Goal: Contribute content: Contribute content

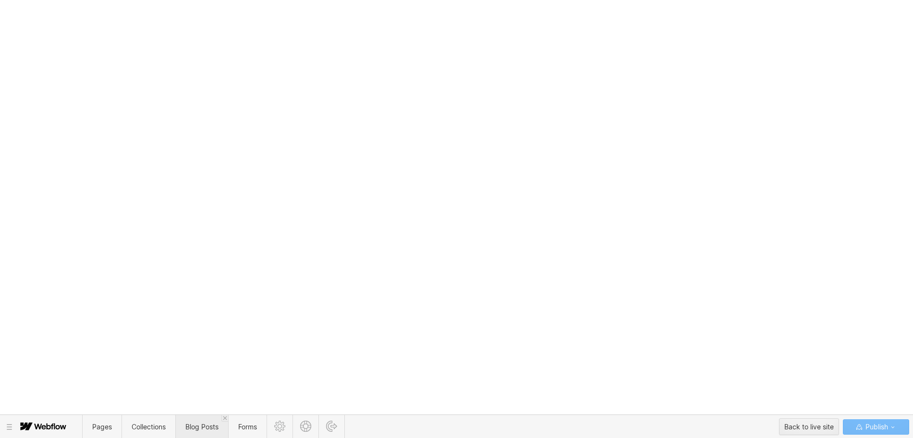
click at [204, 426] on span "Blog Posts" at bounding box center [201, 427] width 33 height 8
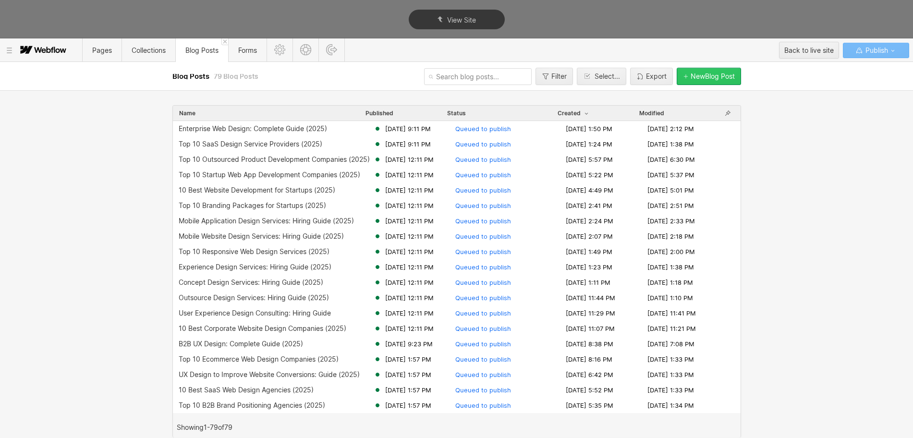
click at [705, 81] on button "New Blog Post" at bounding box center [709, 76] width 64 height 17
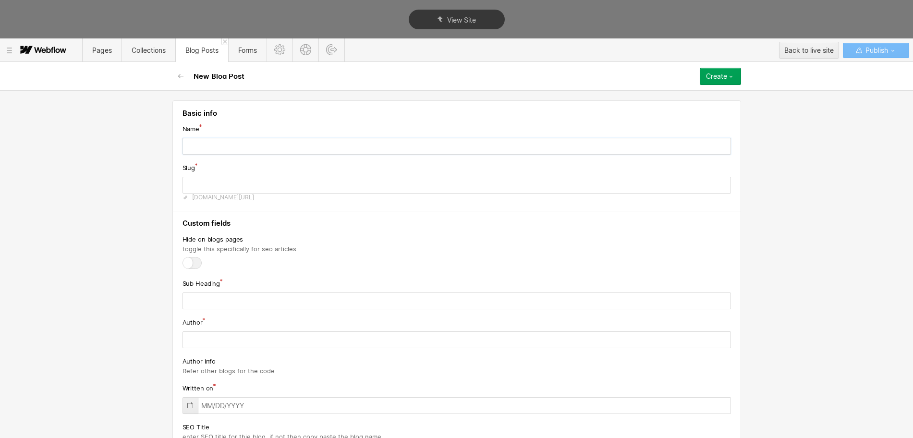
click at [351, 143] on input "text" at bounding box center [456, 146] width 548 height 17
paste input "Top 10 Branding Agencies for Startups (2025)"
type input "Top 10 Branding Agencies for Startups (2025)"
type input "top-10-branding-agencies-for-startups-2025"
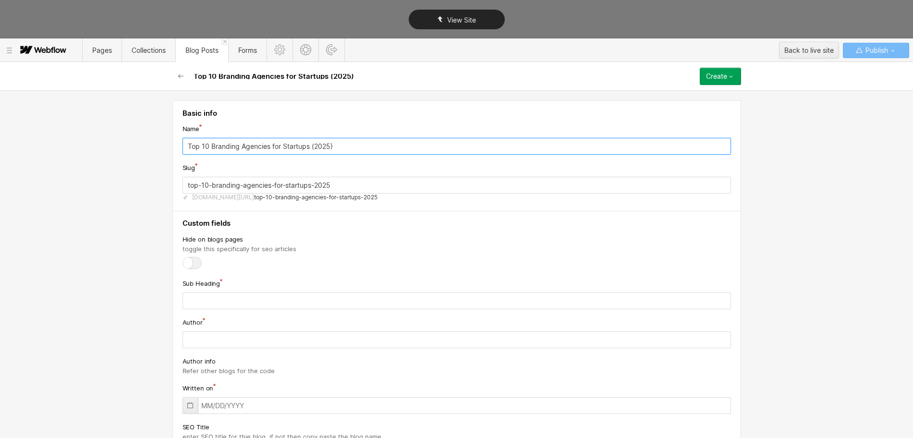
type input "Top 10 Branding Agencies for Startups (2025)"
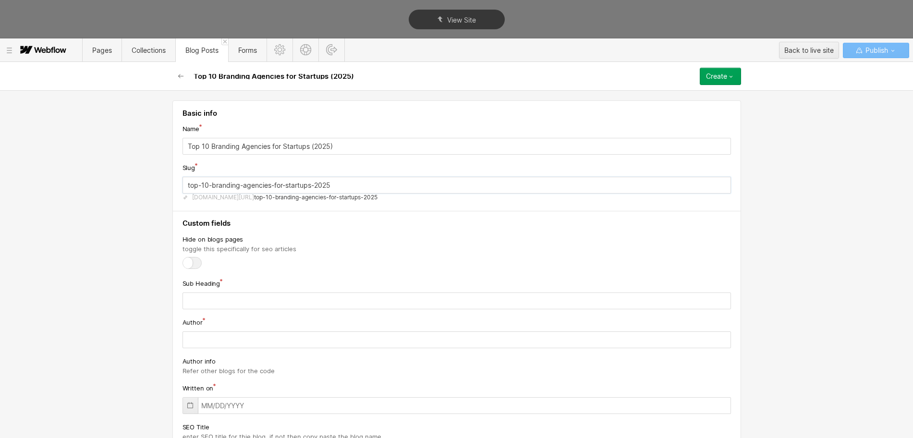
click at [233, 186] on input "top-10-branding-agencies-for-startups-2025" at bounding box center [456, 185] width 548 height 17
paste input "branding-agencies-startups"
type input "branding-agencies-startups"
paste input "Evaluate leading branding agencies that specialize in startup branding, deliver…"
click at [210, 302] on input "text" at bounding box center [456, 300] width 548 height 17
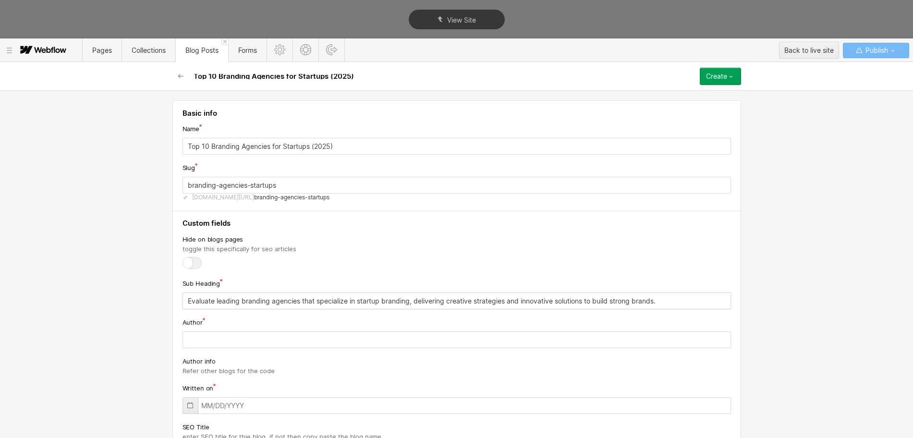
click at [210, 302] on input "Evaluate leading branding agencies that specialize in startup branding, deliver…" at bounding box center [456, 300] width 548 height 17
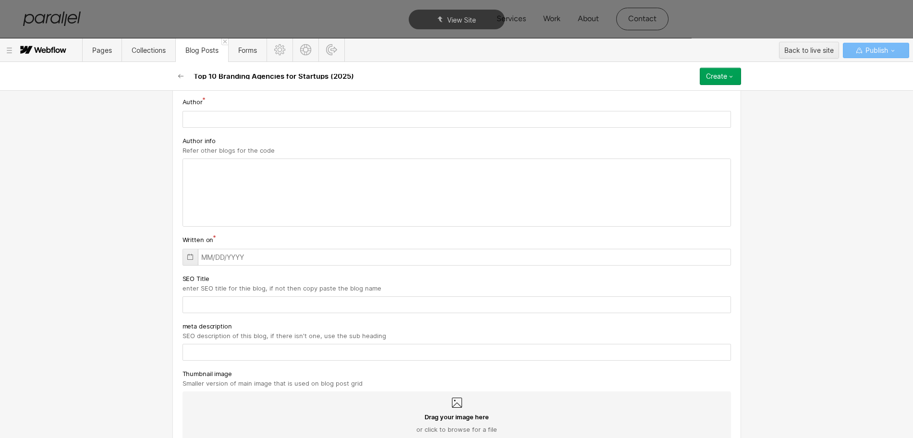
scroll to position [214, 0]
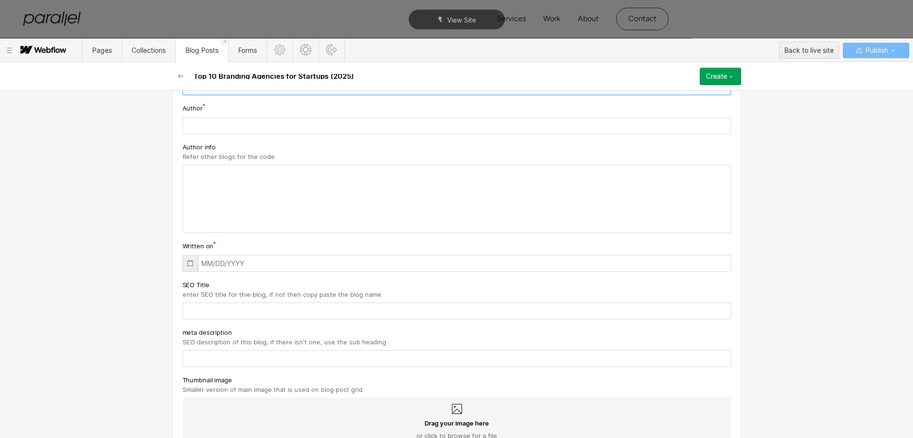
type input "Evaluate leading branding agencies that specialize in startup branding, deliver…"
click at [226, 265] on input "text" at bounding box center [456, 263] width 548 height 17
click at [189, 265] on icon at bounding box center [190, 263] width 8 height 8
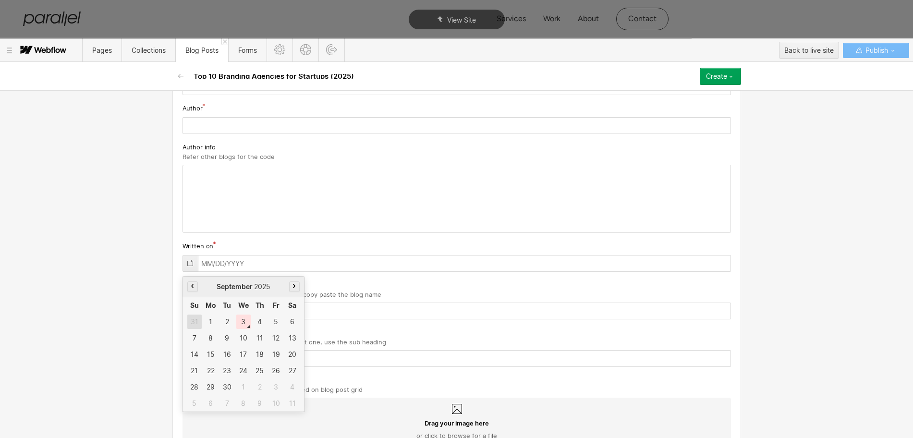
click at [188, 323] on div "31" at bounding box center [194, 322] width 14 height 14
type input "[DATE]"
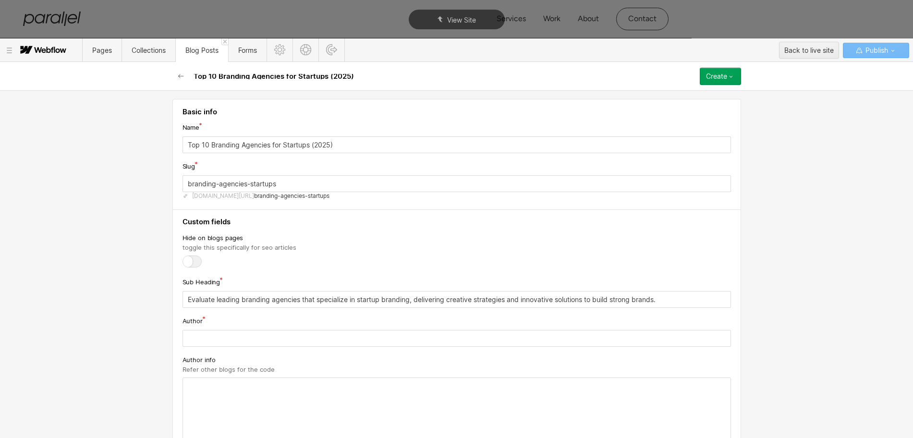
scroll to position [0, 0]
click at [218, 146] on input "Top 10 Branding Agencies for Startups (2025)" at bounding box center [456, 146] width 548 height 17
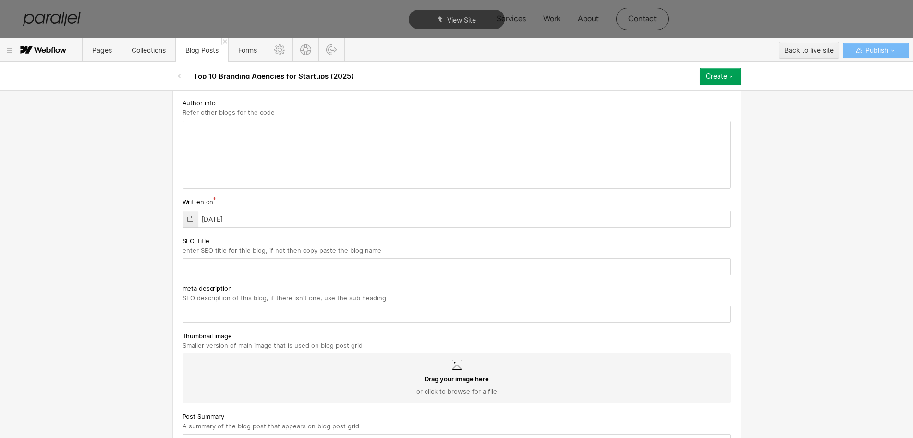
scroll to position [259, 0]
click at [207, 268] on input "text" at bounding box center [456, 266] width 548 height 17
paste input "Top 10 Branding Agencies for Startups (2025)"
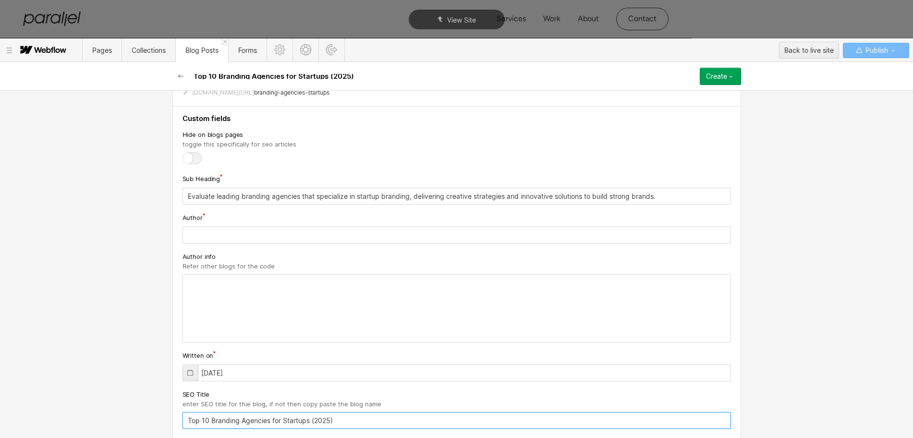
type input "Top 10 Branding Agencies for Startups (2025)"
click at [230, 199] on input "Evaluate leading branding agencies that specialize in startup branding, deliver…" at bounding box center [456, 196] width 548 height 17
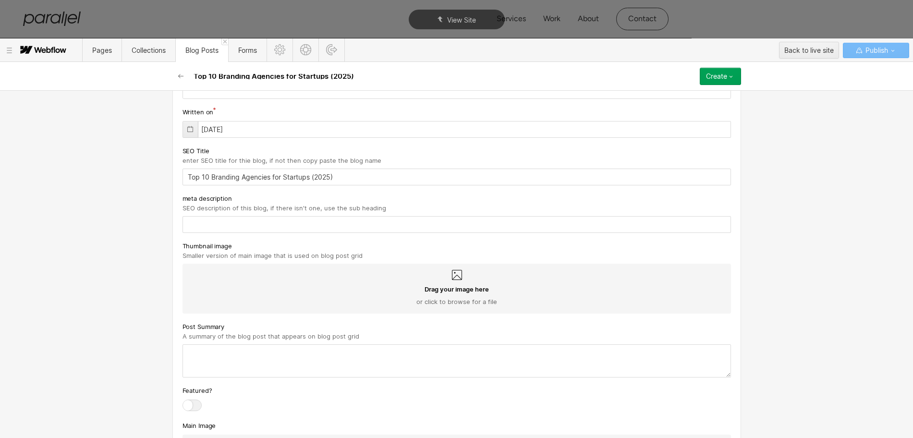
scroll to position [349, 0]
click at [207, 225] on input "text" at bounding box center [456, 224] width 548 height 17
paste input "Evaluate leading branding agencies that specialize in startup branding, deliver…"
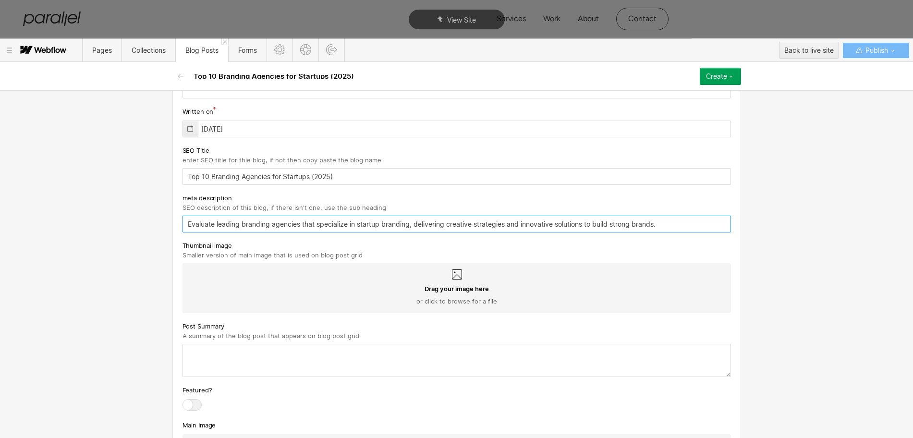
type input "Evaluate leading branding agencies that specialize in startup branding, deliver…"
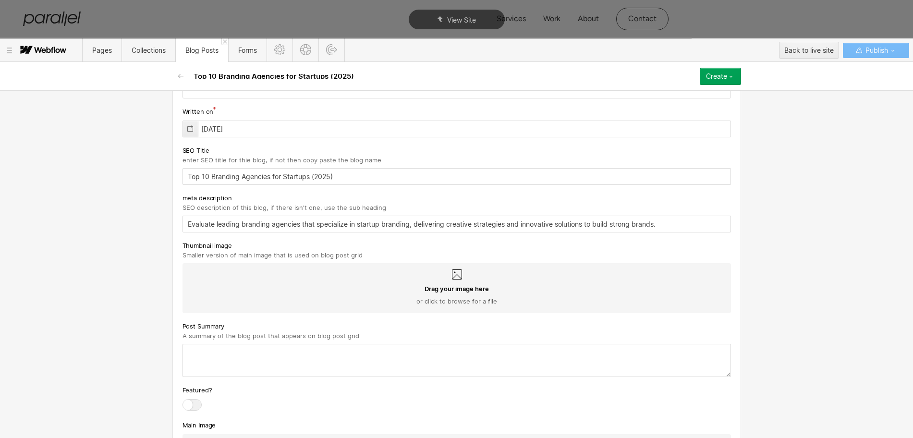
click at [446, 267] on div "Drag your image here or click to browse for a file" at bounding box center [456, 288] width 548 height 50
click at [0, 0] on input "Drag your image here or click to browse for a file" at bounding box center [0, 0] width 0 height 0
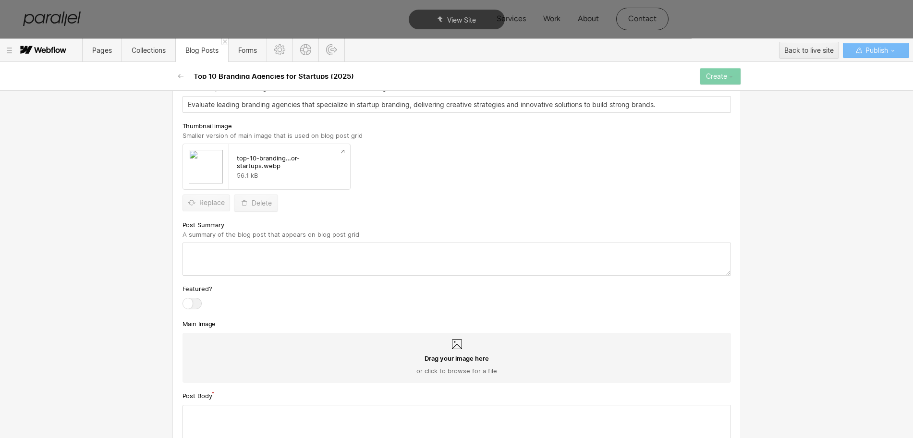
scroll to position [469, 0]
click at [248, 265] on textarea at bounding box center [456, 258] width 548 height 33
paste textarea "Evaluate leading branding agencies that specialize in startup branding, deliver…"
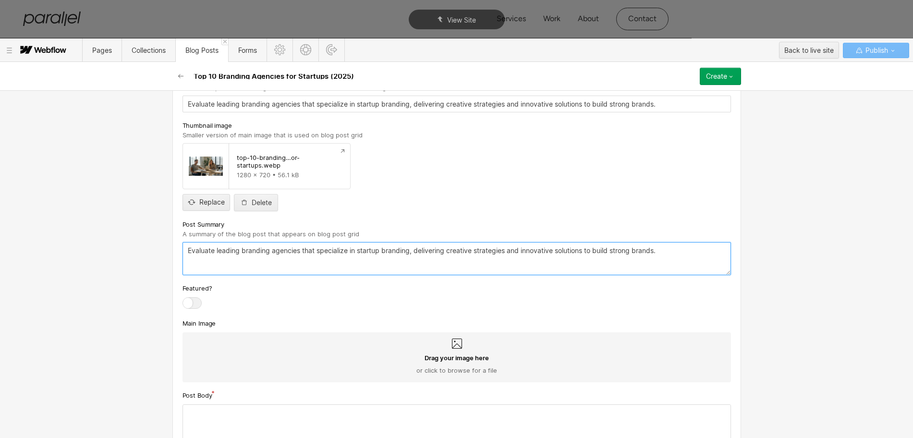
type textarea "Evaluate leading branding agencies that specialize in startup branding, deliver…"
click at [456, 352] on div "Drag your image here or click to browse for a file" at bounding box center [456, 357] width 548 height 50
click at [0, 0] on input "Drag your image here or click to browse for a file" at bounding box center [0, 0] width 0 height 0
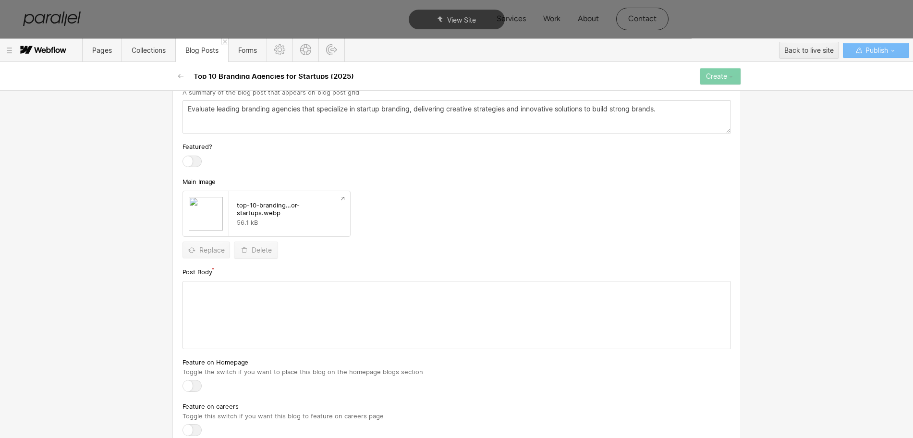
scroll to position [650, 0]
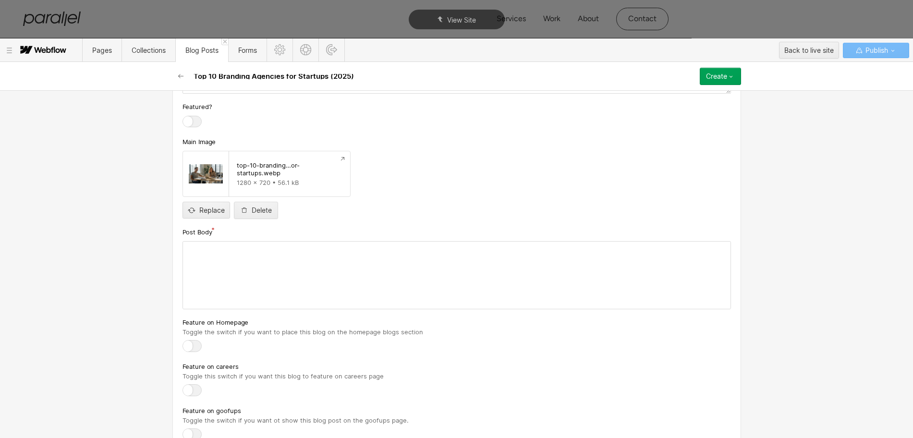
click at [267, 275] on div at bounding box center [456, 275] width 547 height 67
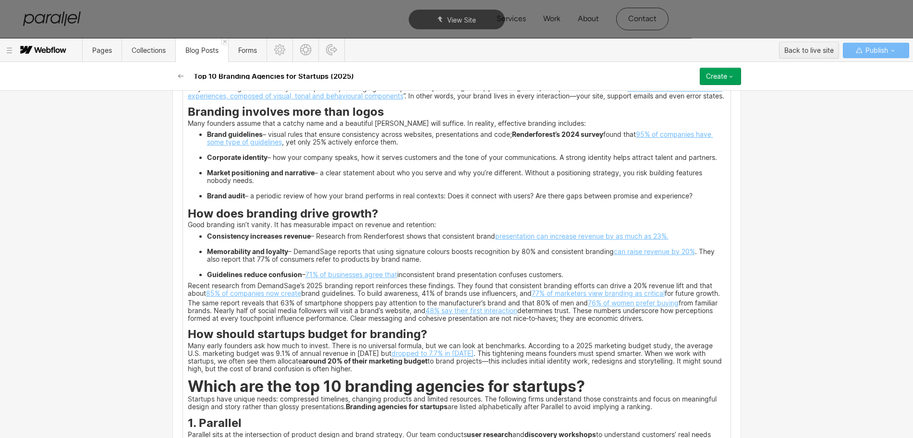
scroll to position [881, 0]
click at [267, 275] on strong "Guidelines reduce confusion" at bounding box center [254, 274] width 95 height 8
click at [269, 266] on li "Memorability and loyalty – DemandSage reports that using signature colours boos…" at bounding box center [466, 258] width 519 height 23
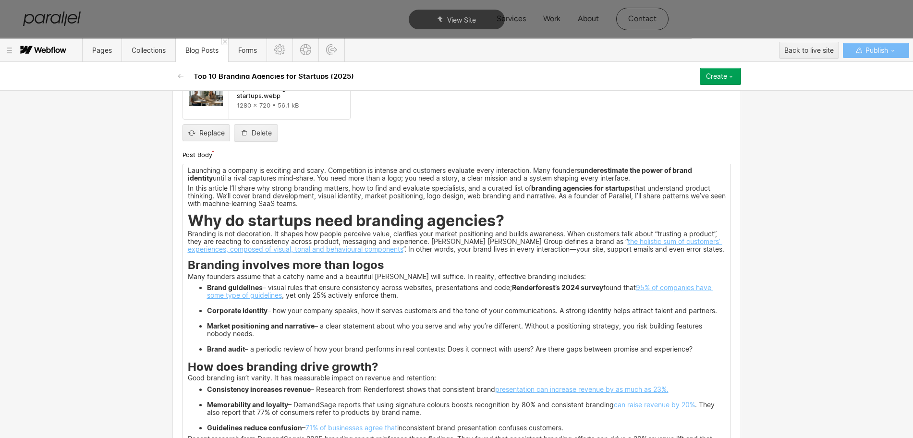
scroll to position [727, 0]
click at [698, 250] on p "Branding is not decoration. It shapes how people perceive value, clarifies your…" at bounding box center [457, 243] width 538 height 22
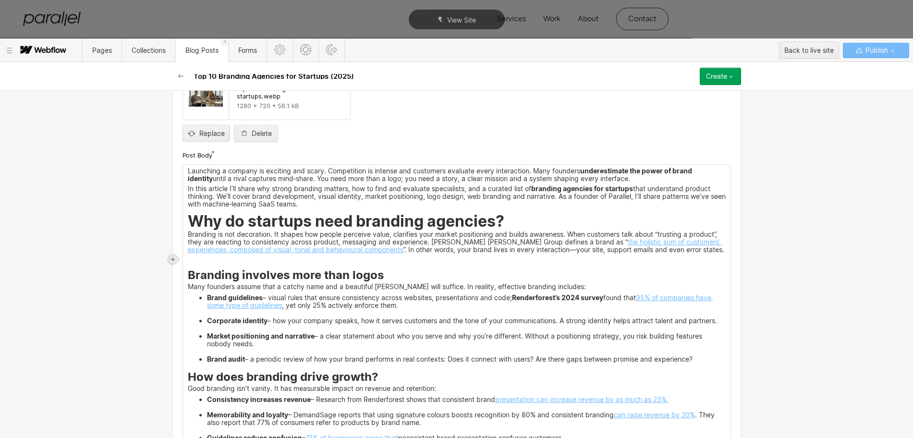
click at [176, 258] on div at bounding box center [173, 260] width 10 height 10
click at [192, 258] on div at bounding box center [191, 259] width 18 height 15
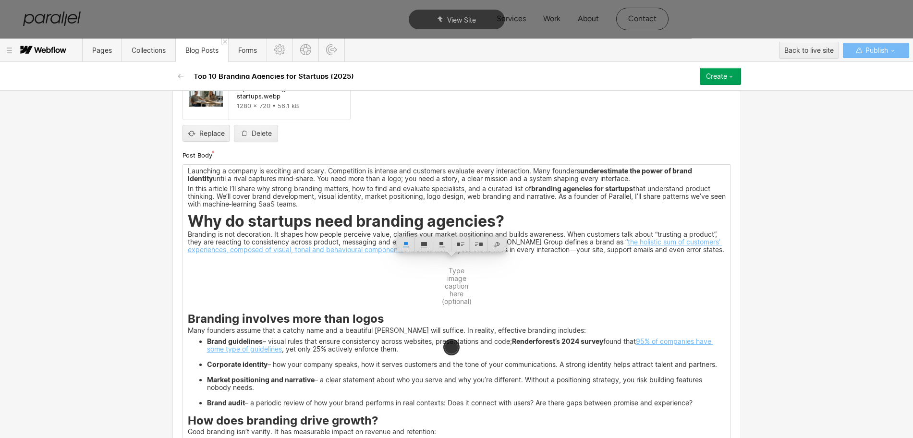
click at [188, 222] on strong "Why do startups need branding agencies?" at bounding box center [346, 221] width 316 height 19
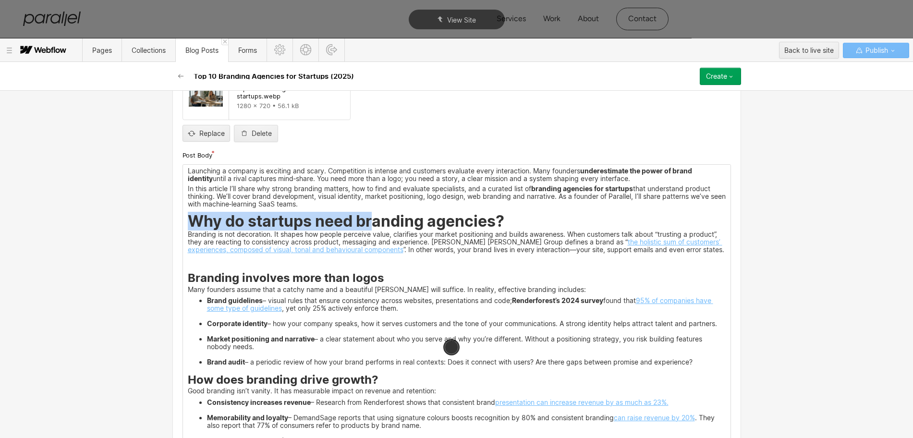
drag, startPoint x: 188, startPoint y: 222, endPoint x: 499, endPoint y: 222, distance: 311.2
click at [499, 222] on strong "Why do startups need branding agencies?" at bounding box center [346, 221] width 316 height 19
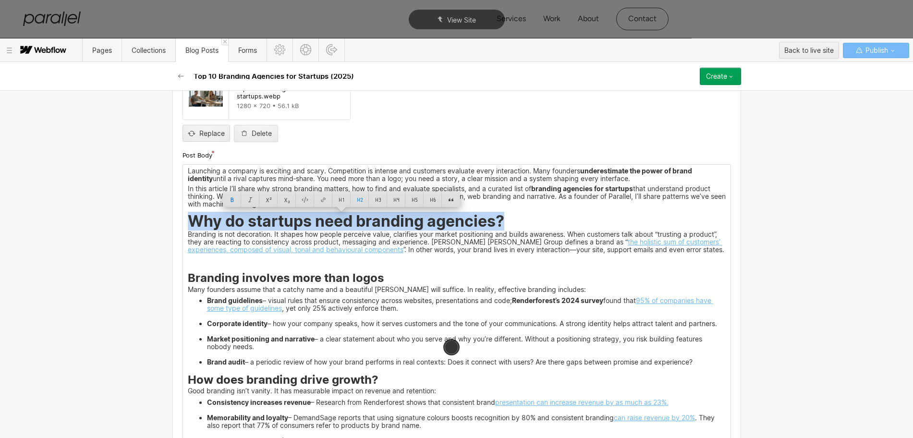
copy strong "Why do startups need branding agencies?"
click at [457, 263] on img at bounding box center [457, 263] width 0 height 0
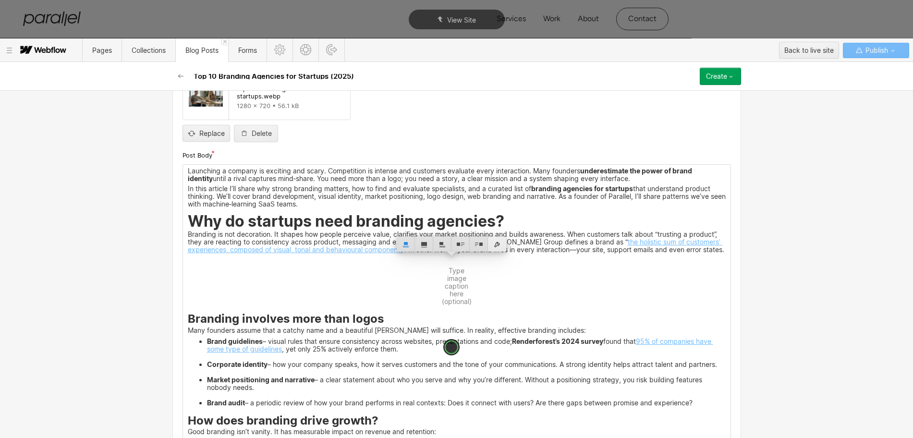
click at [497, 243] on div at bounding box center [497, 244] width 18 height 15
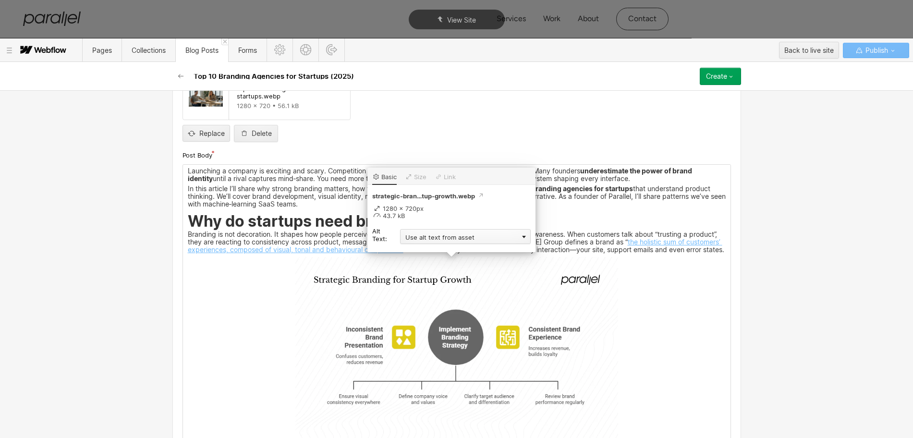
click at [428, 238] on div "Use alt text from asset" at bounding box center [465, 236] width 131 height 15
click at [417, 253] on div "Custom description" at bounding box center [465, 250] width 131 height 12
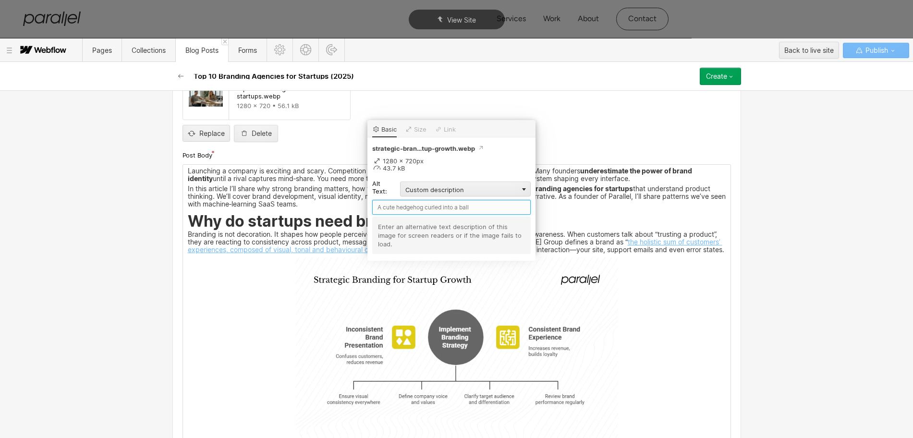
click at [394, 208] on input "text" at bounding box center [451, 207] width 158 height 15
paste input "Why do startups need branding agencies?"
type input "Why do startups need branding agencies?"
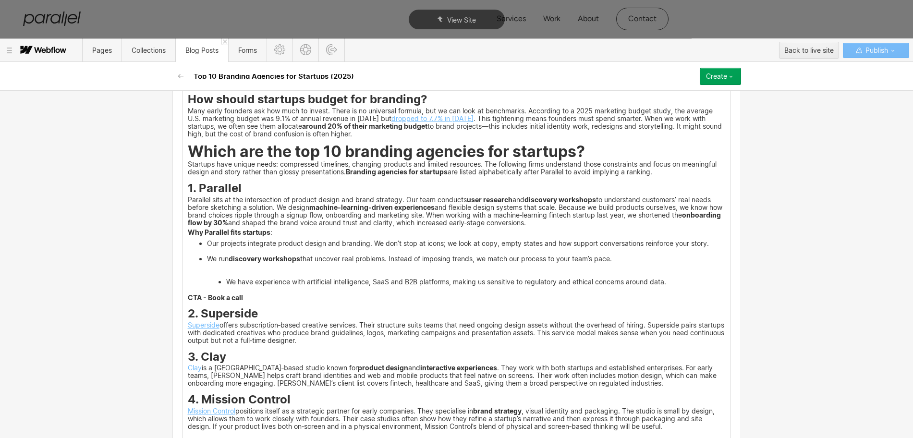
scroll to position [1314, 0]
click at [245, 194] on h3 "1. Parallel" at bounding box center [457, 189] width 538 height 12
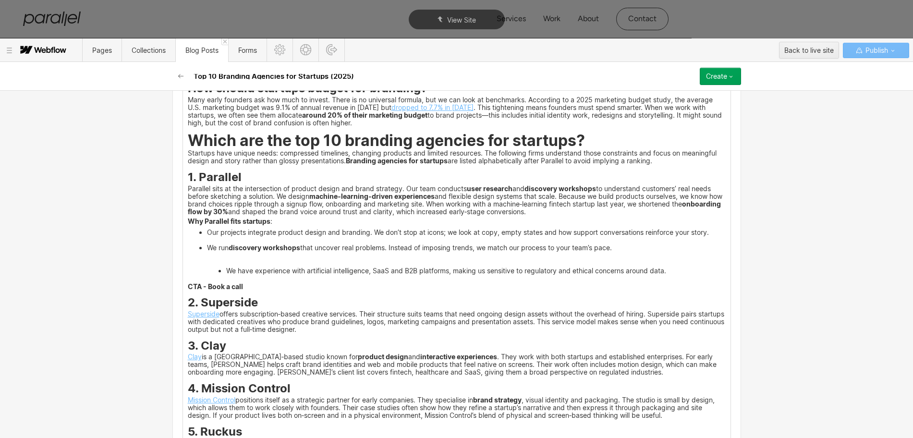
scroll to position [1304, 0]
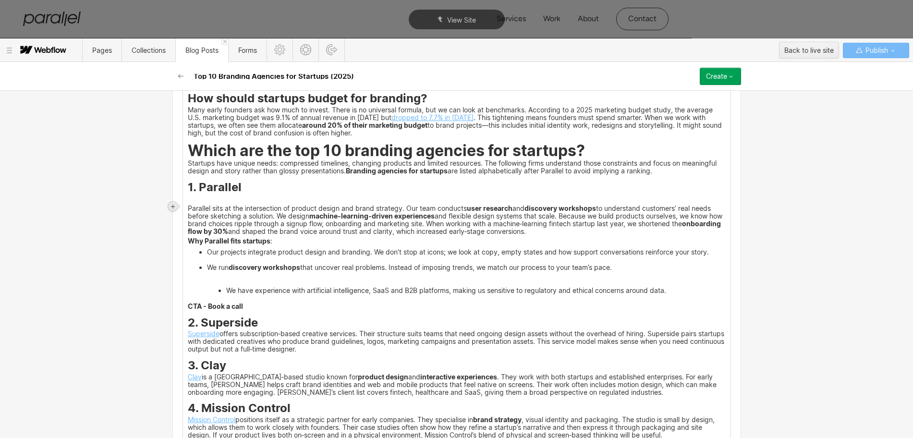
click at [170, 206] on icon at bounding box center [173, 207] width 6 height 6
click at [192, 206] on div at bounding box center [191, 206] width 18 height 15
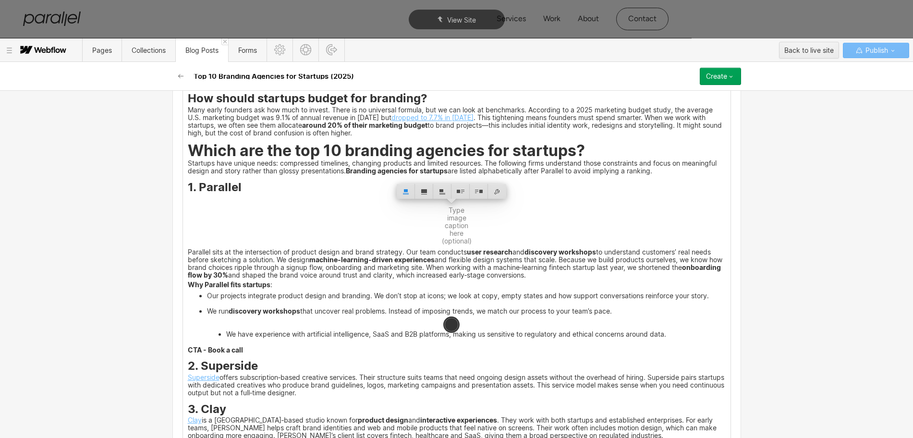
scroll to position [1574, 0]
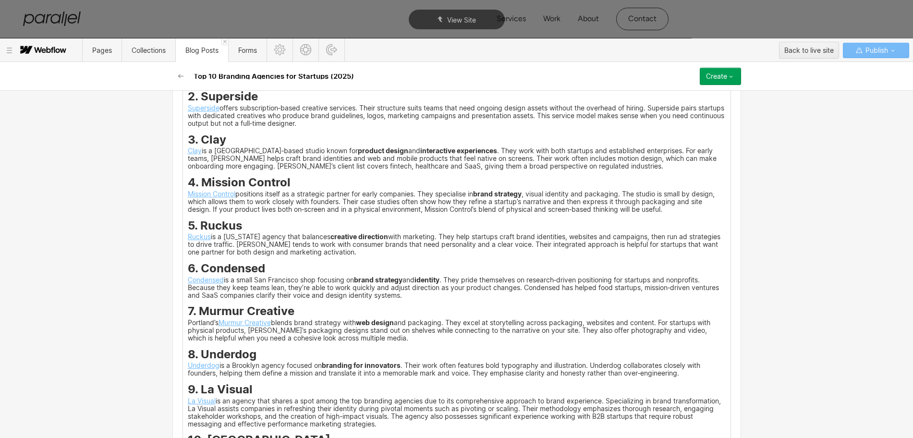
click at [274, 309] on div "Launching a company is exciting and scary. Competition is intense and customers…" at bounding box center [456, 203] width 547 height 1770
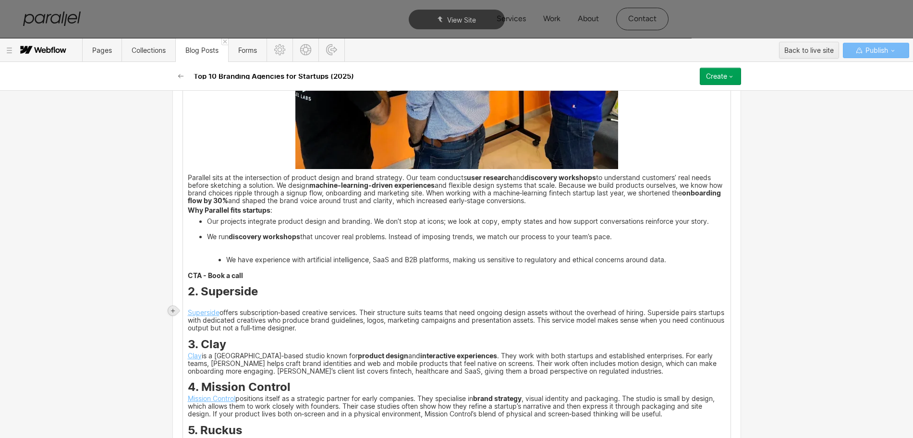
click at [173, 310] on icon at bounding box center [173, 311] width 4 height 4
click at [190, 312] on div at bounding box center [191, 310] width 18 height 15
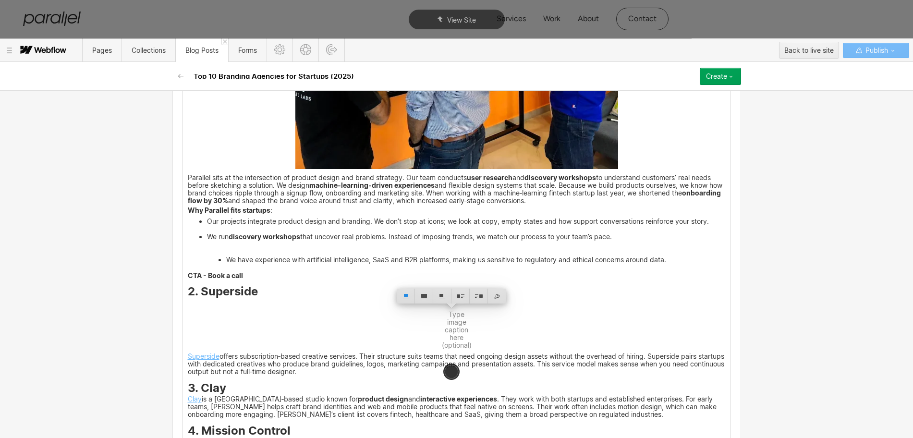
scroll to position [1749, 0]
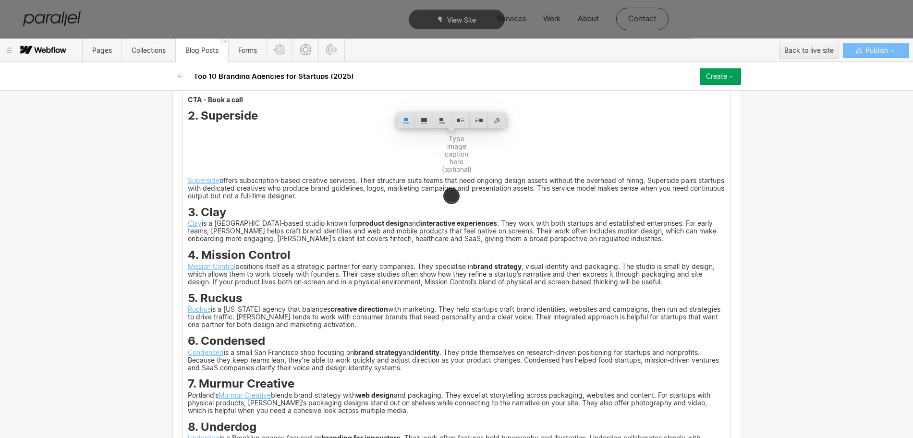
click at [229, 219] on h3 "3. Clay" at bounding box center [457, 214] width 538 height 12
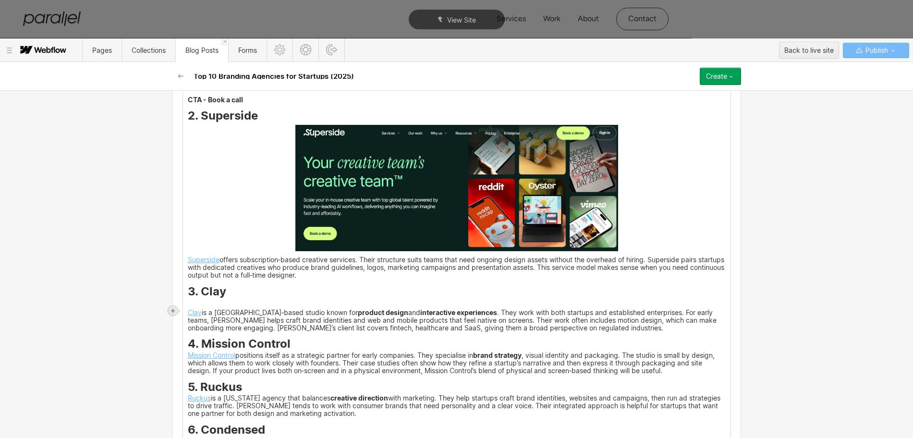
click at [172, 312] on icon at bounding box center [173, 311] width 6 height 6
click at [189, 310] on div at bounding box center [191, 310] width 18 height 15
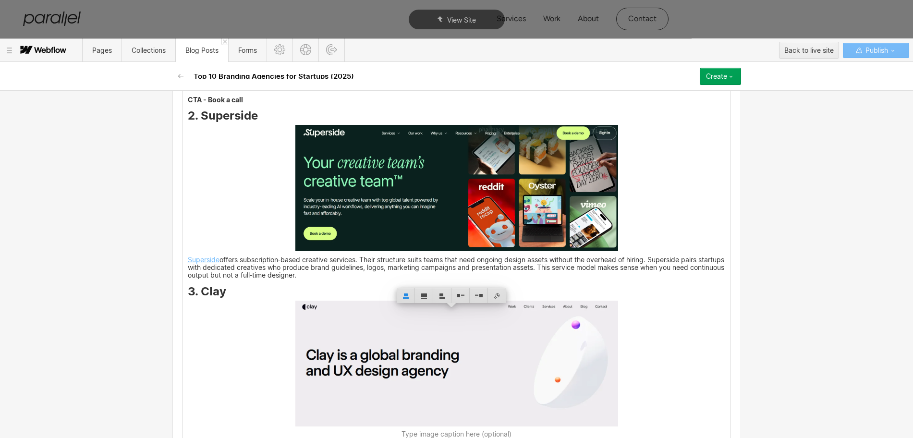
scroll to position [1964, 0]
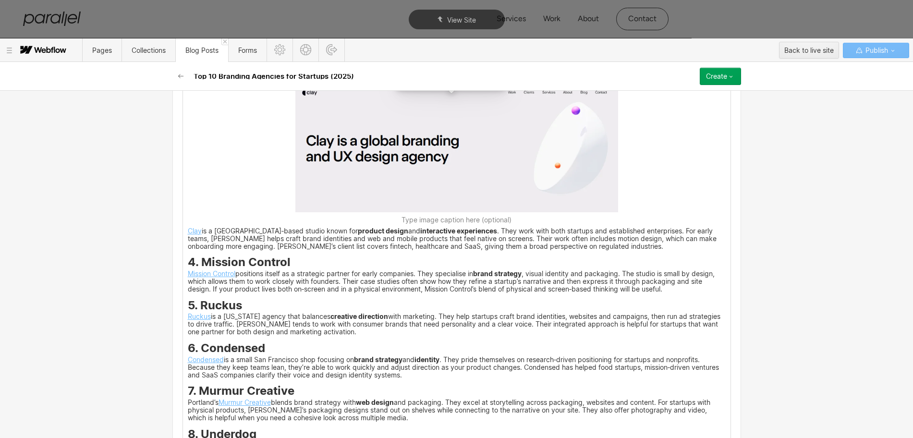
click at [297, 267] on div "Launching a company is exciting and scary. Competition is intense and customers…" at bounding box center [456, 48] width 547 height 2240
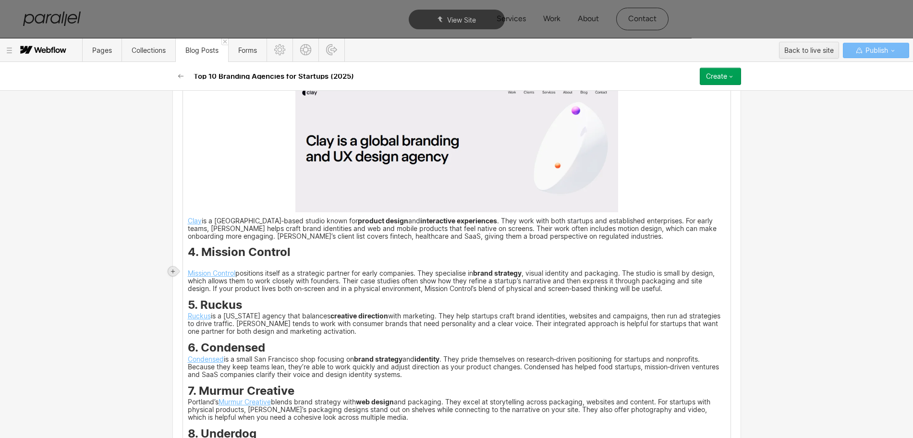
click at [171, 273] on icon at bounding box center [173, 271] width 6 height 6
click at [190, 268] on div at bounding box center [191, 271] width 18 height 15
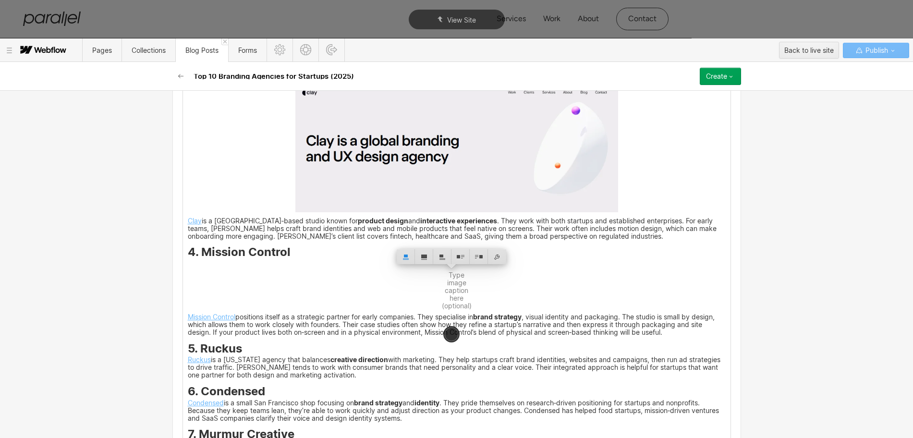
scroll to position [2083, 0]
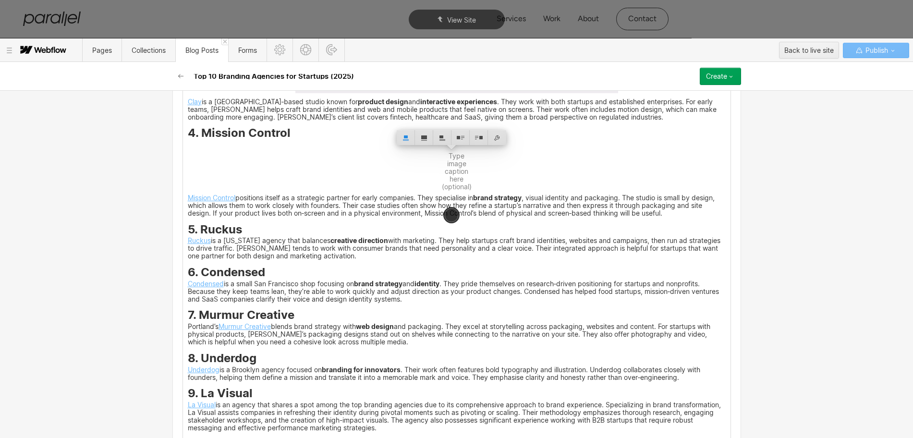
click at [250, 237] on h3 "5. Ruckus" at bounding box center [457, 231] width 538 height 12
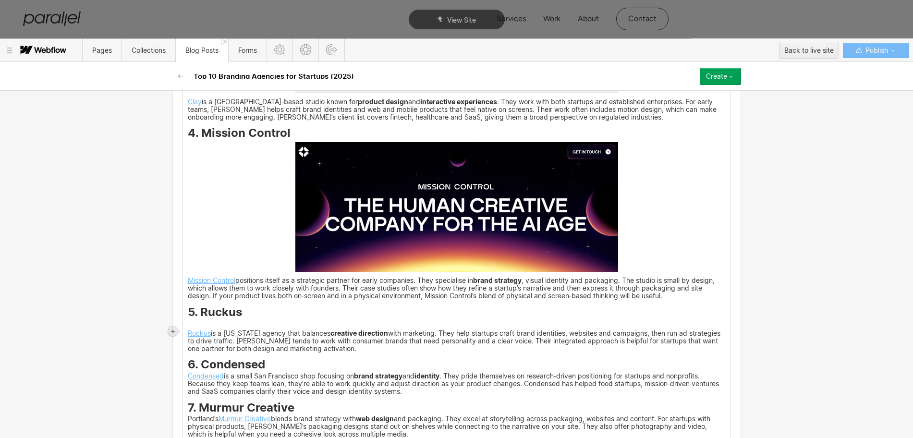
click at [172, 331] on icon at bounding box center [173, 331] width 4 height 4
click at [191, 330] on div at bounding box center [191, 331] width 18 height 15
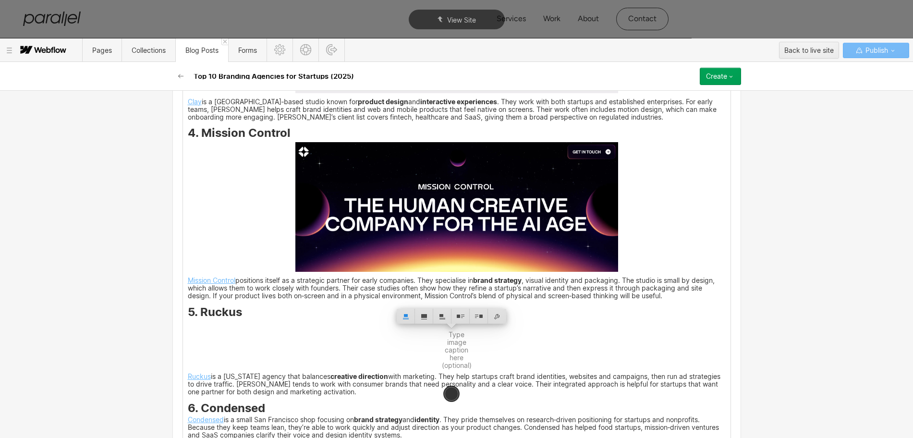
scroll to position [2348, 0]
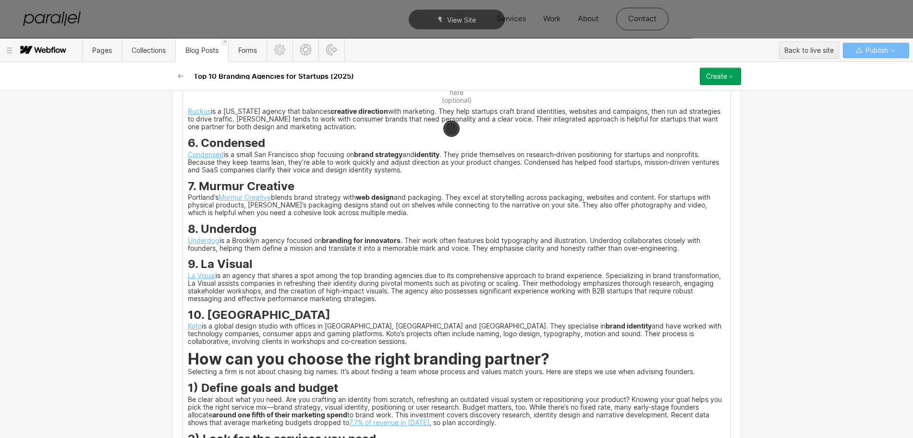
click at [266, 151] on h3 "6. Condensed" at bounding box center [457, 145] width 538 height 12
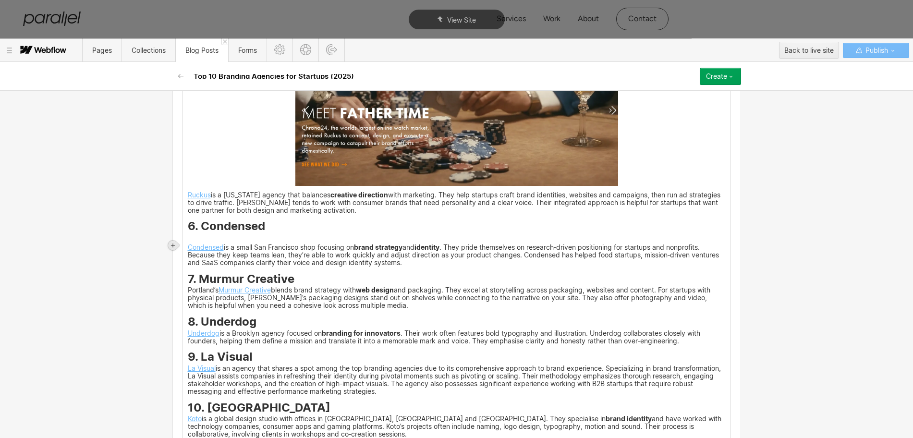
click at [172, 244] on icon at bounding box center [173, 246] width 6 height 6
click at [191, 248] on div at bounding box center [191, 245] width 18 height 15
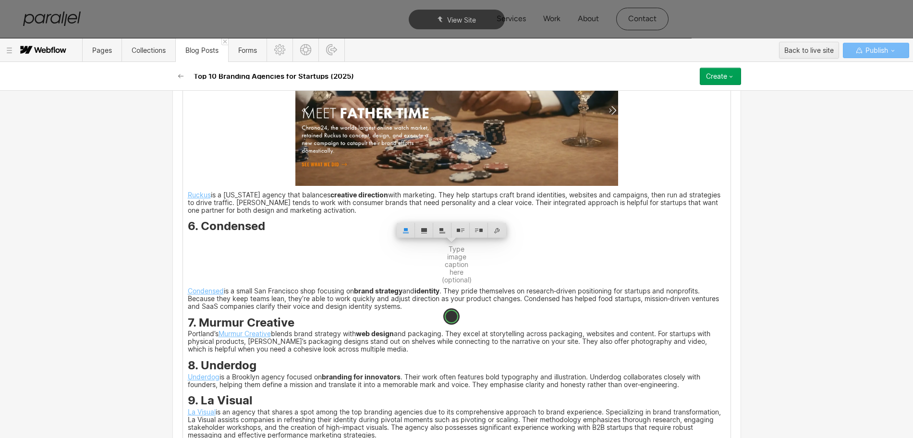
scroll to position [2449, 0]
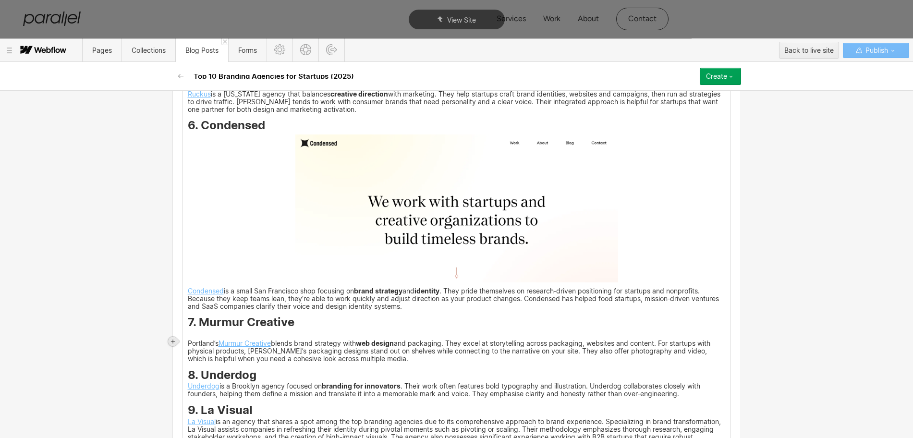
click at [173, 337] on div at bounding box center [173, 342] width 10 height 10
click at [192, 338] on div at bounding box center [191, 341] width 18 height 15
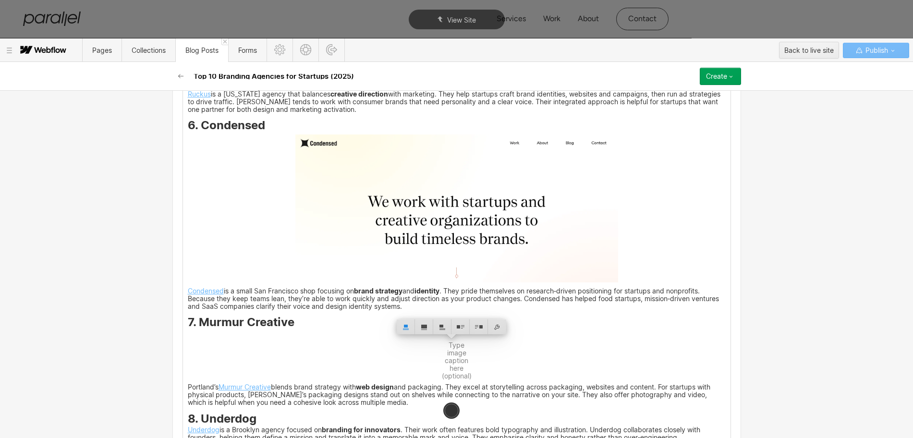
scroll to position [2720, 0]
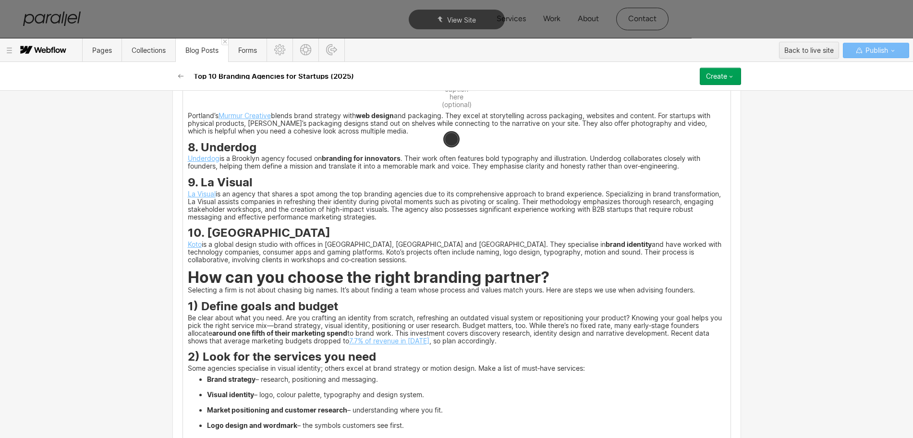
click at [260, 155] on h3 "8. Underdog" at bounding box center [457, 149] width 538 height 12
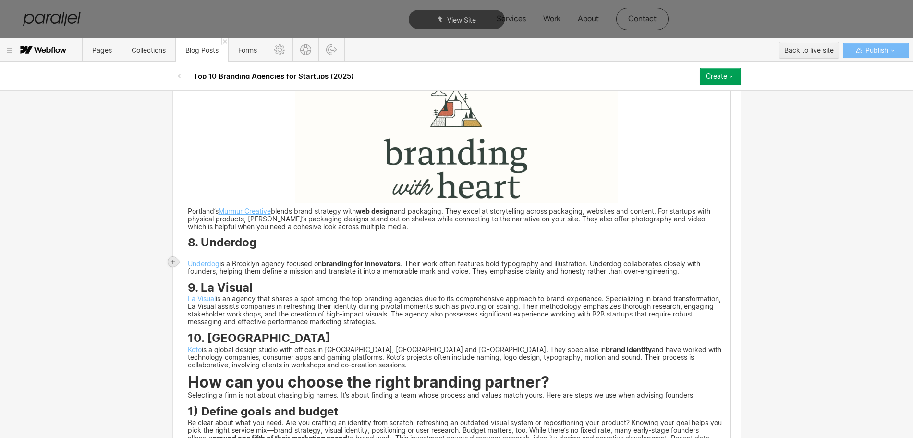
click at [170, 257] on div at bounding box center [173, 262] width 10 height 10
click at [187, 261] on div at bounding box center [191, 261] width 18 height 15
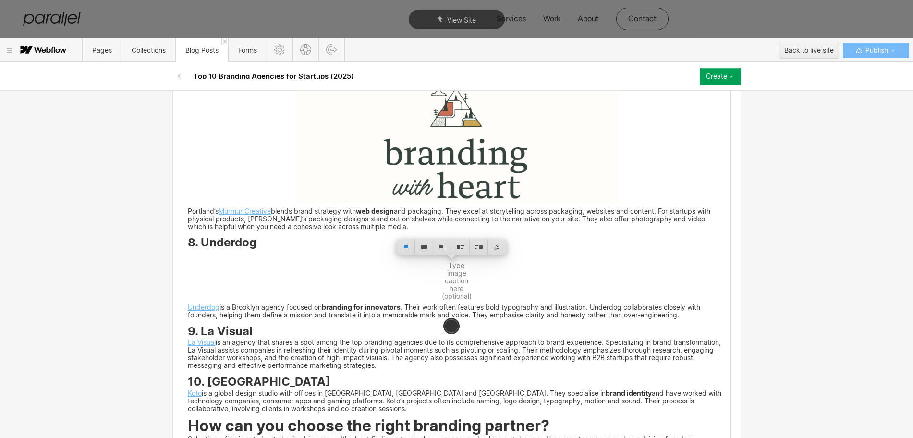
scroll to position [2914, 0]
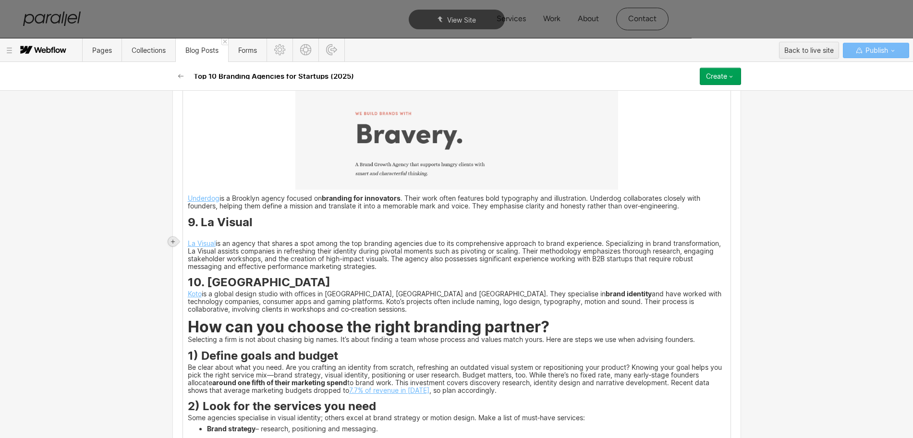
click at [171, 239] on icon at bounding box center [173, 242] width 6 height 6
click at [193, 245] on div at bounding box center [191, 241] width 18 height 15
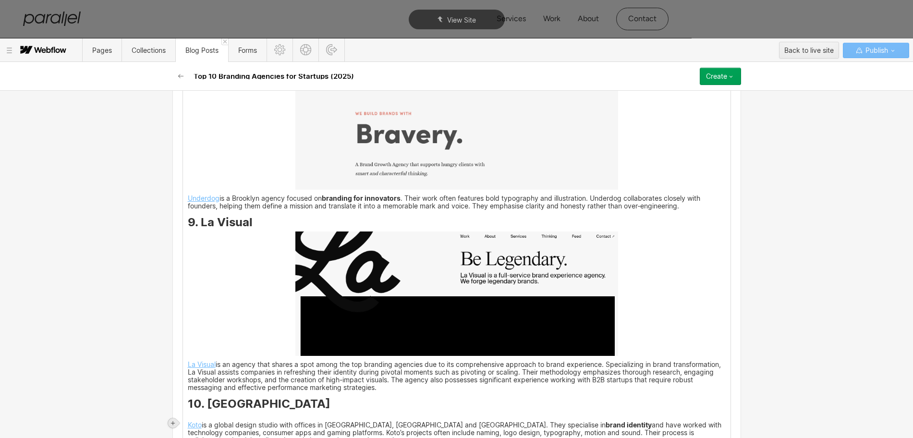
click at [172, 422] on icon at bounding box center [173, 423] width 6 height 6
click at [187, 425] on div at bounding box center [191, 422] width 18 height 15
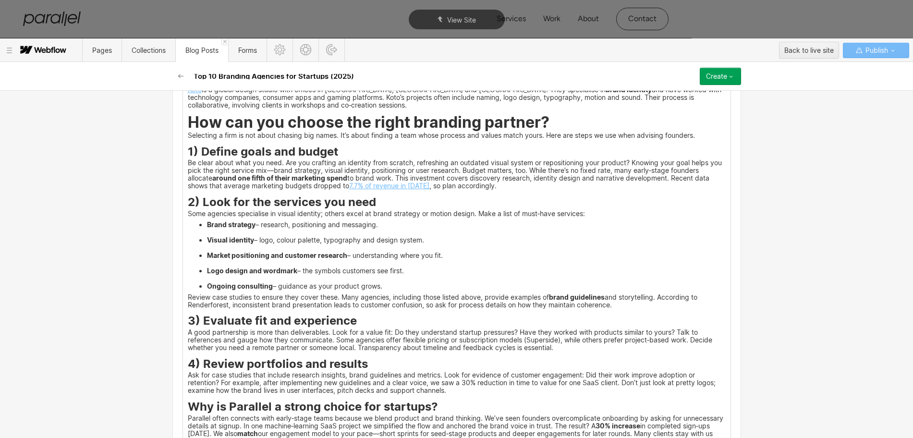
scroll to position [3530, 0]
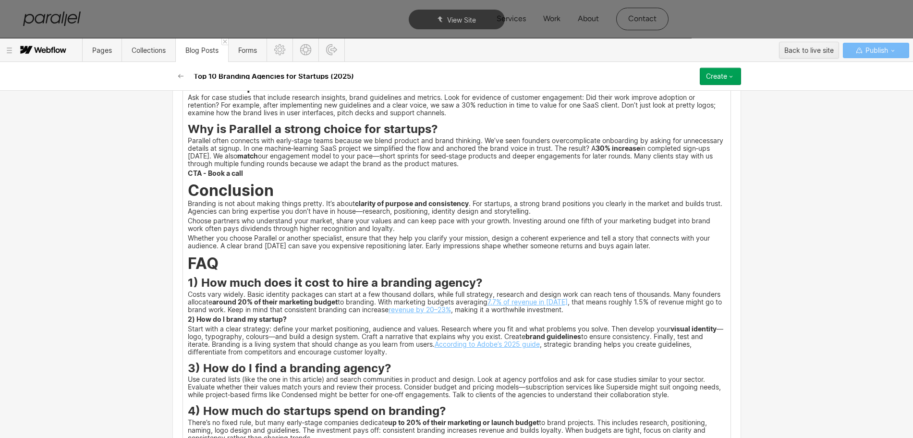
click at [448, 117] on p "Ask for case studies that include research insights, brand guidelines and metri…" at bounding box center [457, 106] width 538 height 22
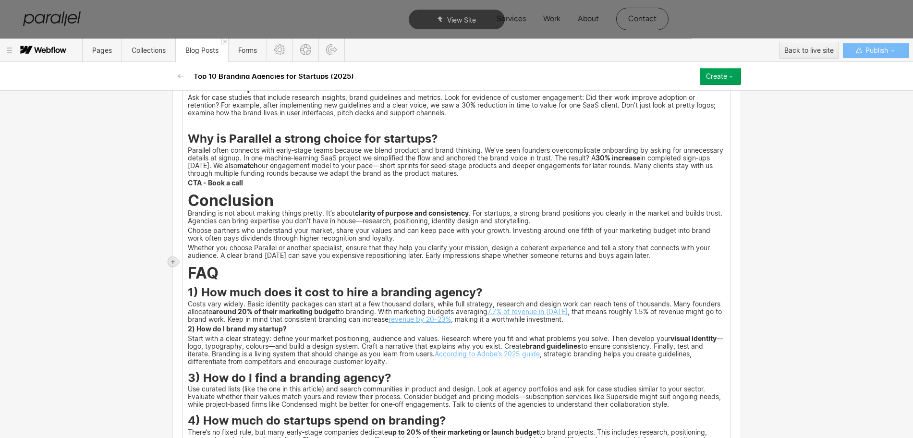
click at [172, 259] on icon at bounding box center [173, 262] width 6 height 6
click at [192, 260] on div at bounding box center [191, 261] width 18 height 15
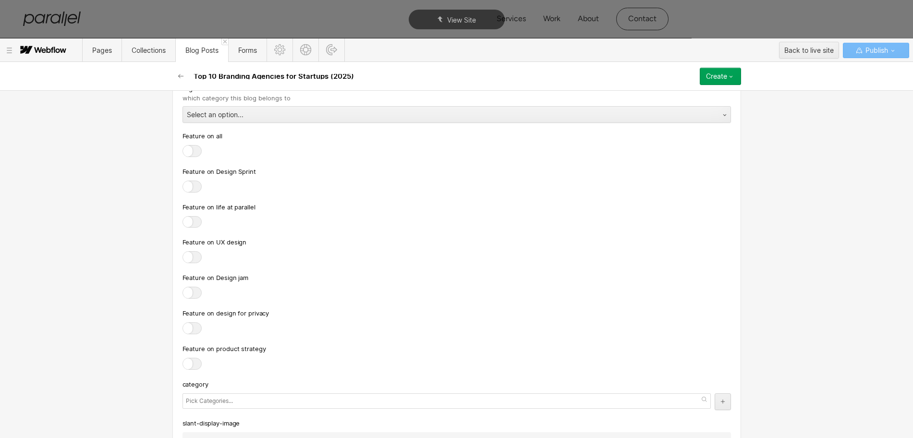
scroll to position [4198, 0]
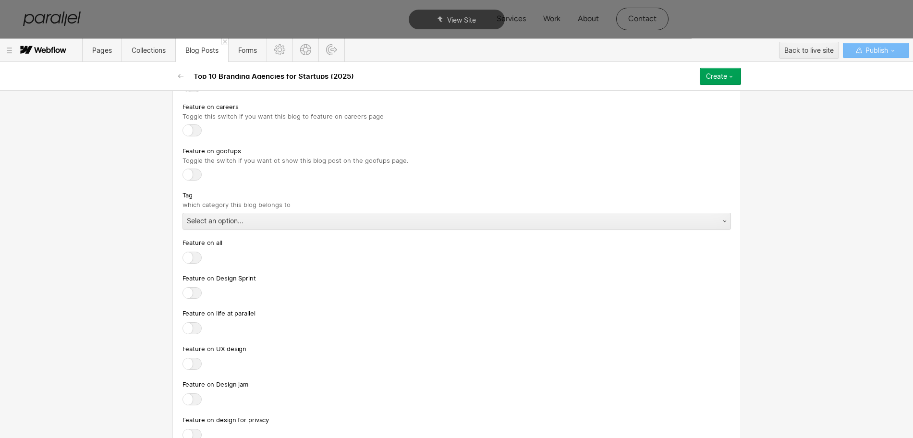
scroll to position [4248, 0]
click at [210, 229] on div "Select an option..." at bounding box center [447, 221] width 528 height 15
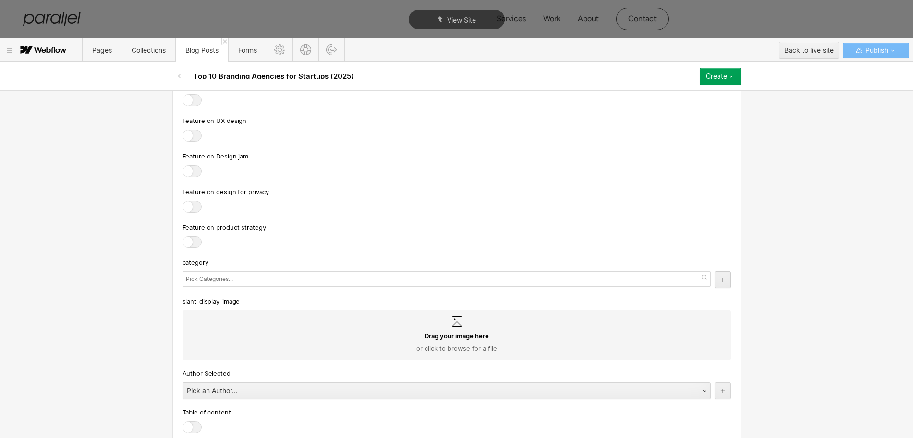
scroll to position [4478, 0]
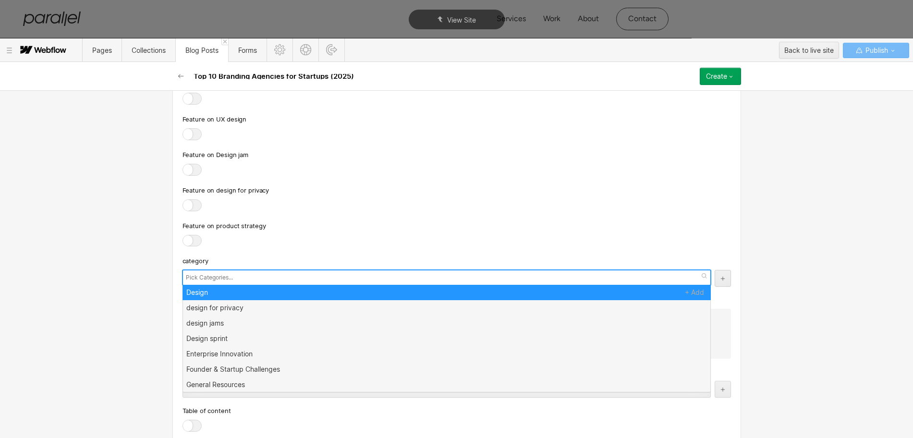
click at [236, 284] on div at bounding box center [446, 277] width 528 height 15
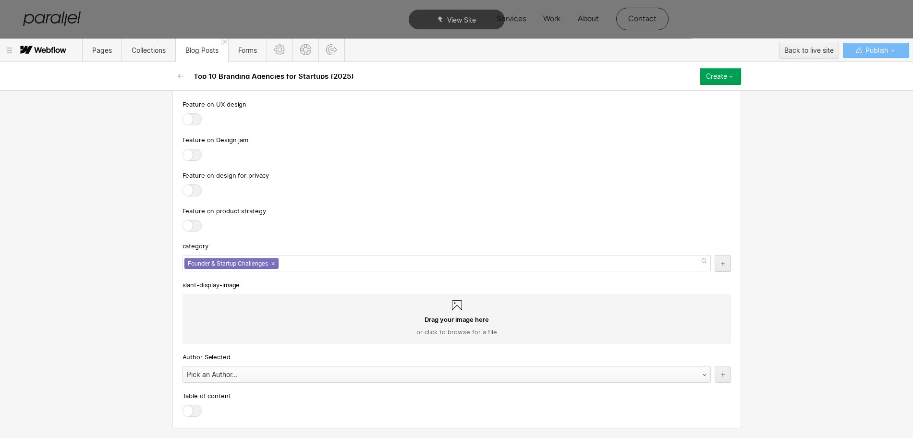
click at [311, 376] on div "Pick an Author..." at bounding box center [437, 374] width 508 height 15
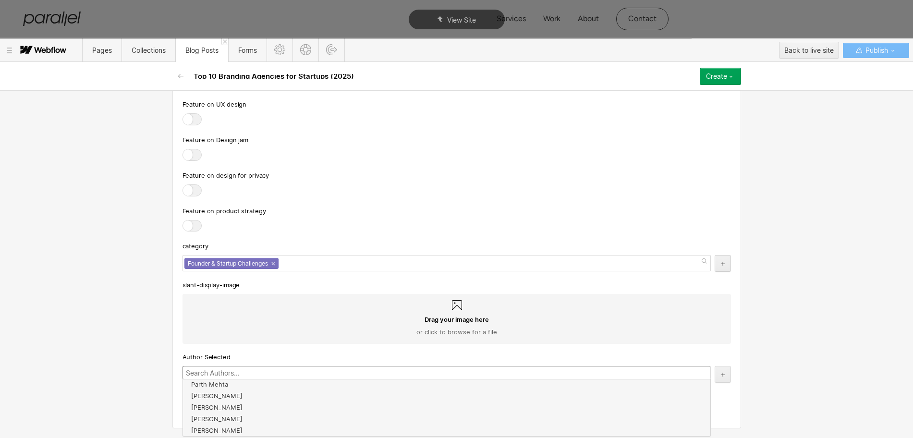
scroll to position [139, 0]
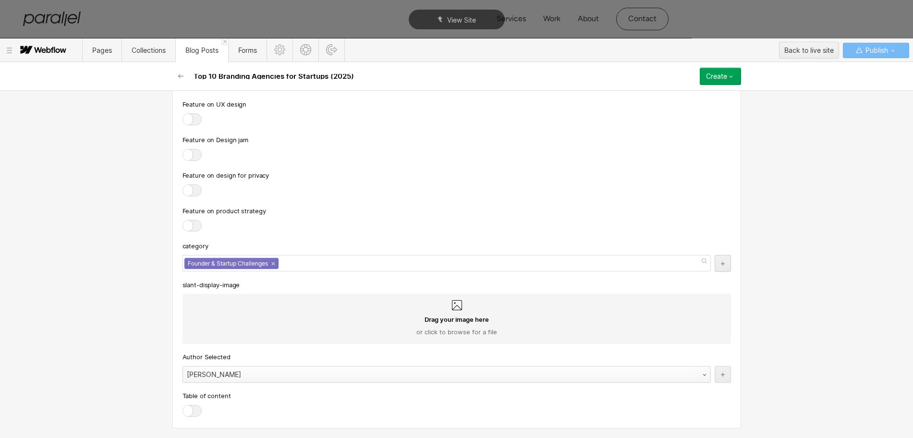
drag, startPoint x: 239, startPoint y: 377, endPoint x: 181, endPoint y: 380, distance: 58.2
click at [183, 380] on div "[PERSON_NAME]" at bounding box center [437, 374] width 508 height 15
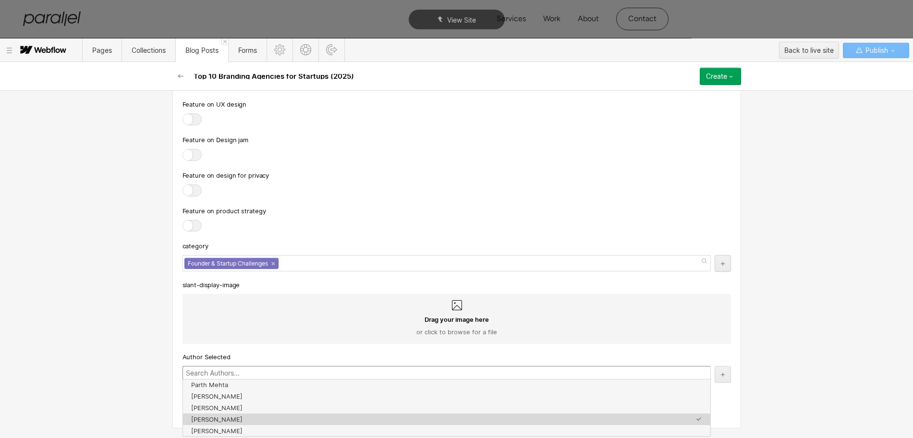
scroll to position [141, 0]
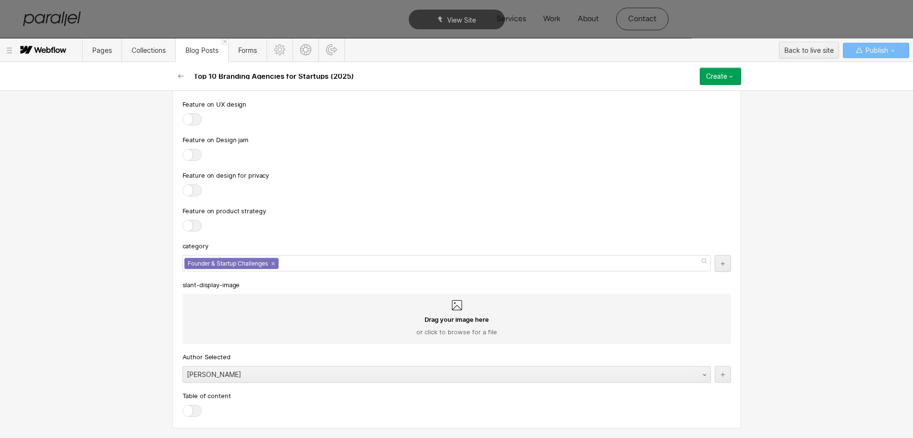
drag, startPoint x: 183, startPoint y: 374, endPoint x: 292, endPoint y: 324, distance: 119.9
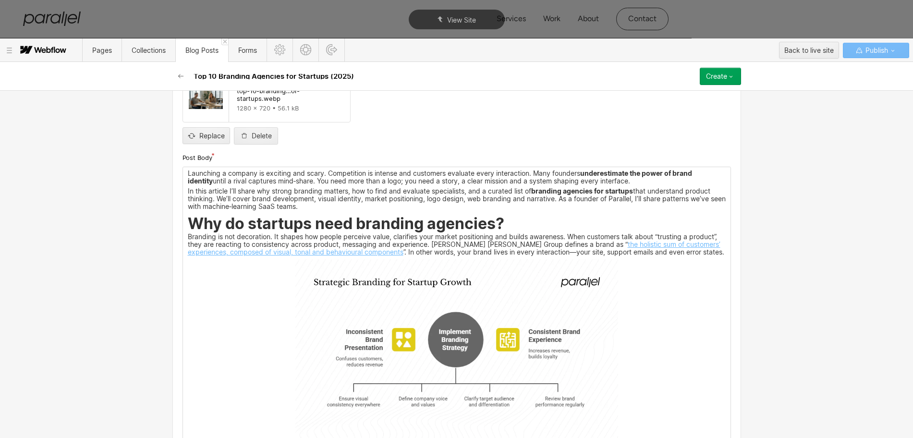
scroll to position [0, 0]
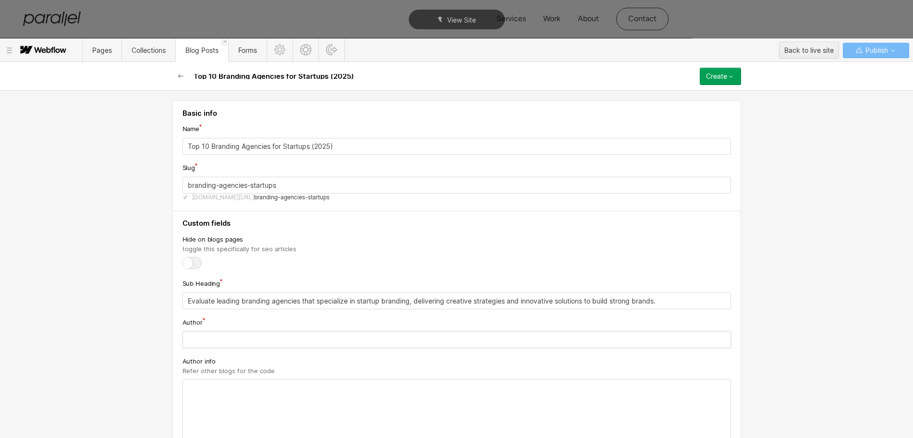
click at [231, 340] on input "text" at bounding box center [456, 339] width 548 height 17
paste input "[PERSON_NAME]"
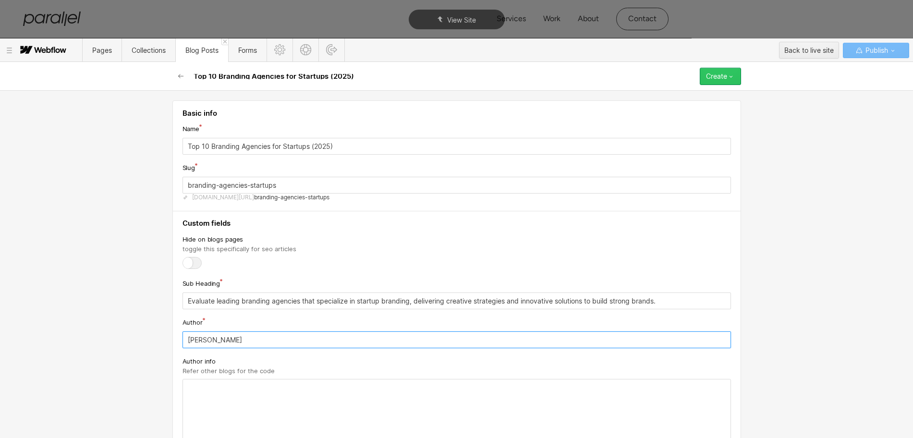
type input "[PERSON_NAME]"
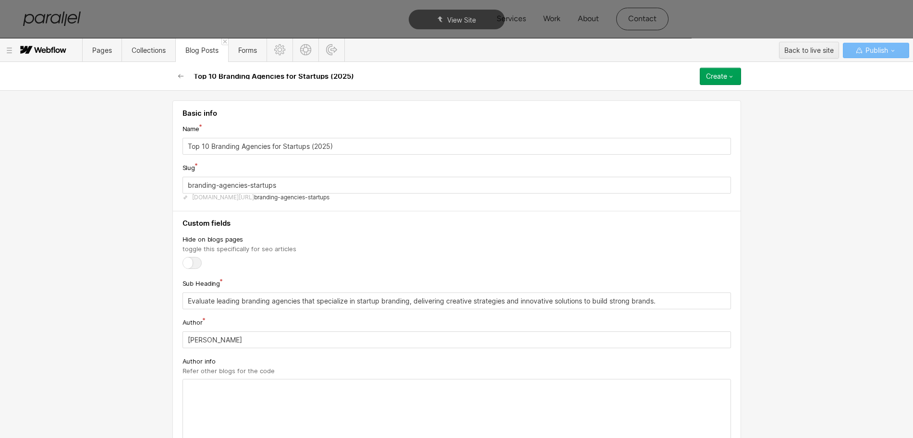
click at [717, 80] on button "Create" at bounding box center [720, 76] width 41 height 17
click at [673, 108] on span "Publish now" at bounding box center [669, 108] width 33 height 9
